Goal: Task Accomplishment & Management: Manage account settings

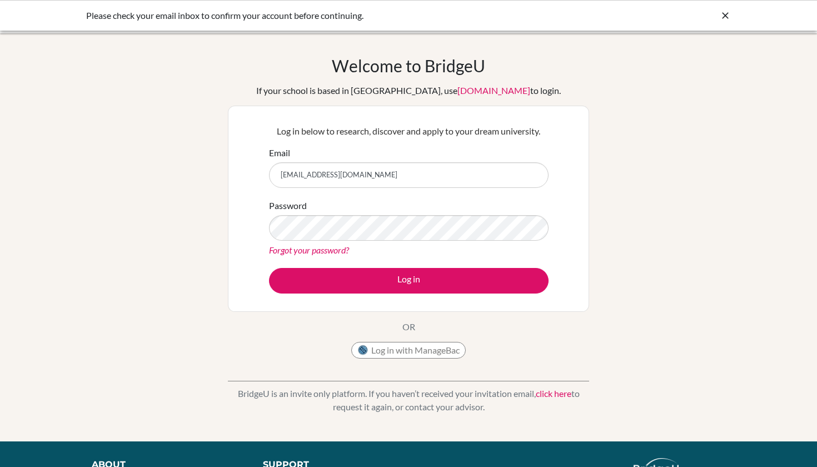
click at [459, 261] on form "Email jrgutierreza07@gmail.com Password Forgot your password? Log in" at bounding box center [409, 219] width 280 height 147
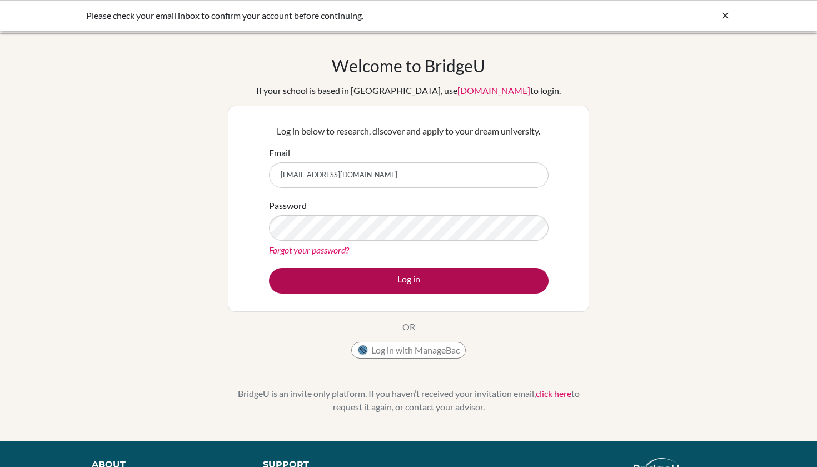
click at [416, 278] on button "Log in" at bounding box center [409, 281] width 280 height 26
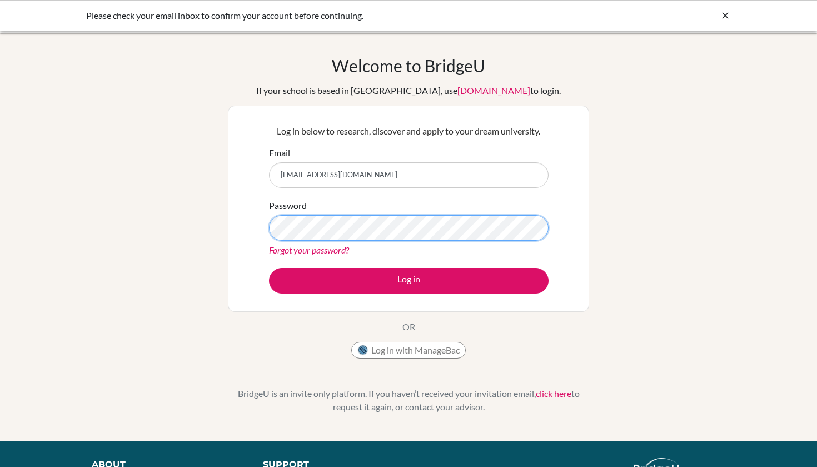
click at [409, 280] on button "Log in" at bounding box center [409, 281] width 280 height 26
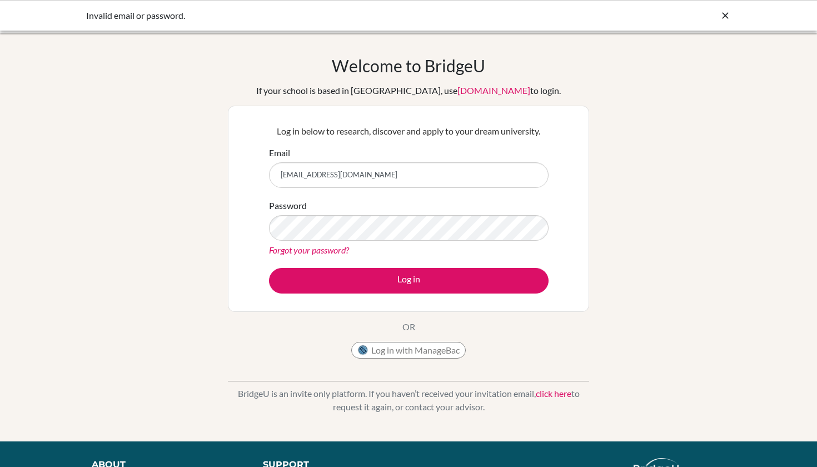
click at [406, 159] on div "Email [EMAIL_ADDRESS][DOMAIN_NAME]" at bounding box center [409, 167] width 280 height 42
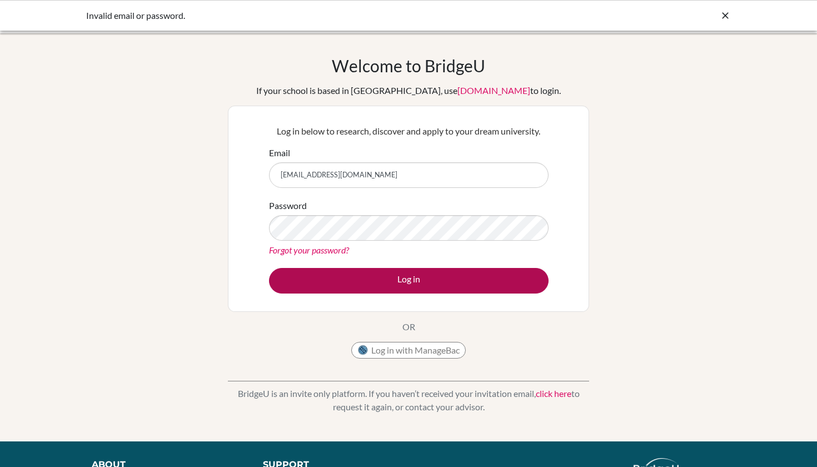
click at [380, 274] on button "Log in" at bounding box center [409, 281] width 280 height 26
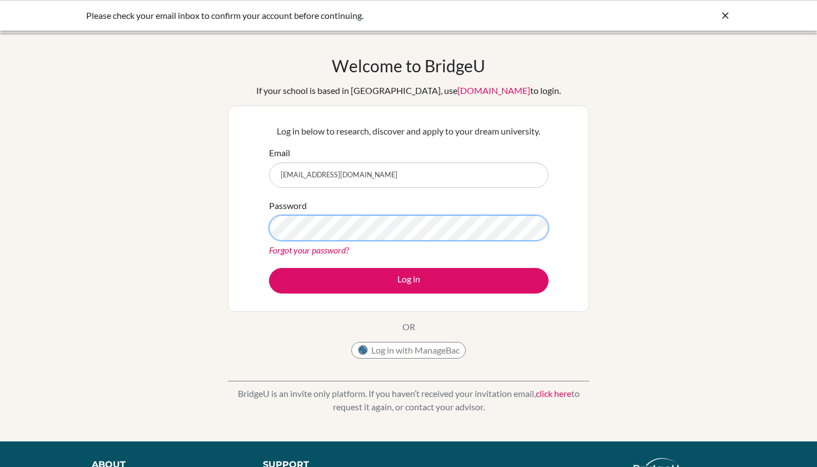
click at [409, 280] on button "Log in" at bounding box center [409, 281] width 280 height 26
click at [423, 166] on input "[EMAIL_ADDRESS][DOMAIN_NAME]" at bounding box center [409, 175] width 280 height 26
drag, startPoint x: 423, startPoint y: 166, endPoint x: 311, endPoint y: 158, distance: 112.0
click at [311, 160] on div "Email jrgutierreza07@gmail.com" at bounding box center [409, 167] width 280 height 42
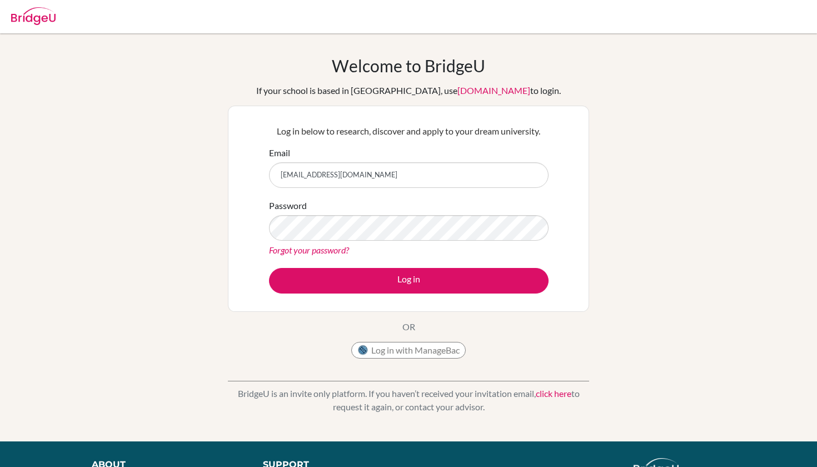
type input "[EMAIL_ADDRESS][DOMAIN_NAME]"
click at [409, 280] on button "Log in" at bounding box center [409, 281] width 280 height 26
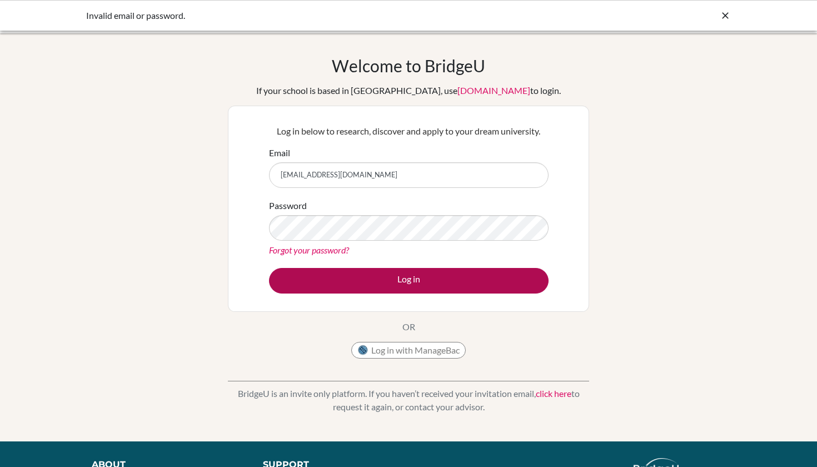
click at [384, 277] on button "Log in" at bounding box center [409, 281] width 280 height 26
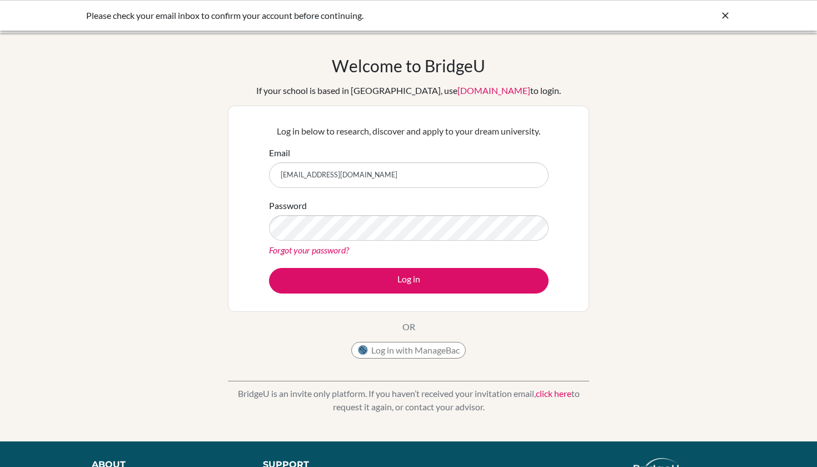
click at [384, 277] on button "Log in" at bounding box center [409, 281] width 280 height 26
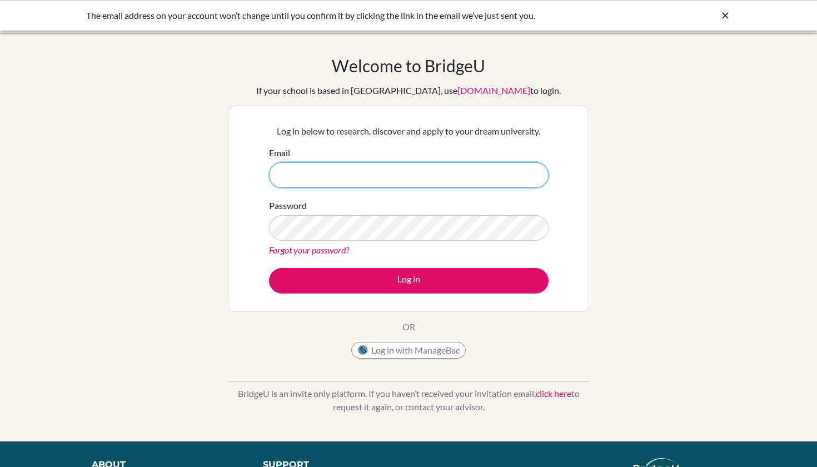
type input "[EMAIL_ADDRESS][DOMAIN_NAME]"
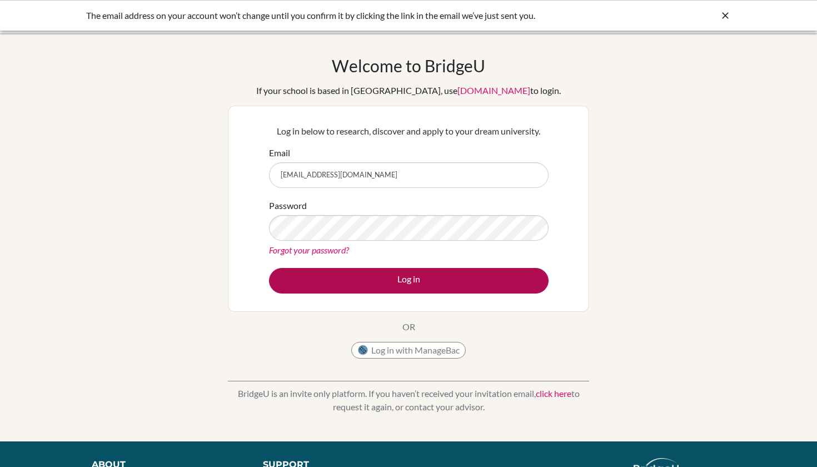
click at [442, 286] on button "Log in" at bounding box center [409, 281] width 280 height 26
